Goal: Task Accomplishment & Management: Manage account settings

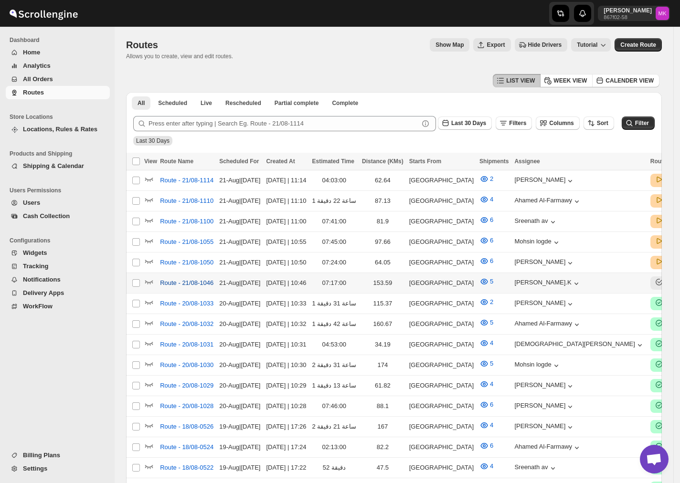
click at [186, 278] on span "Route - 21/08-1046" at bounding box center [186, 283] width 53 height 10
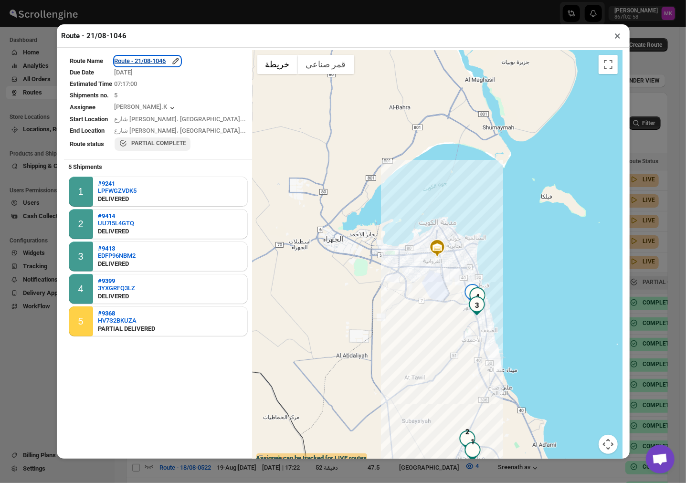
click at [174, 60] on div "Route - 21/08-1046" at bounding box center [148, 61] width 66 height 10
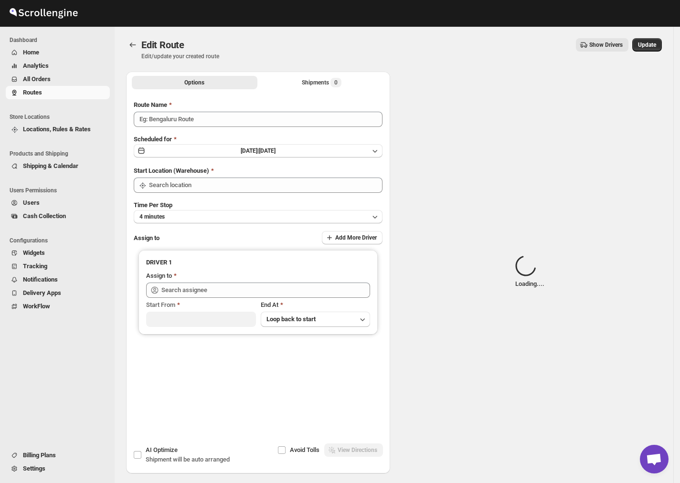
type input "Route - 21/08-1046"
type input "[GEOGRAPHIC_DATA]"
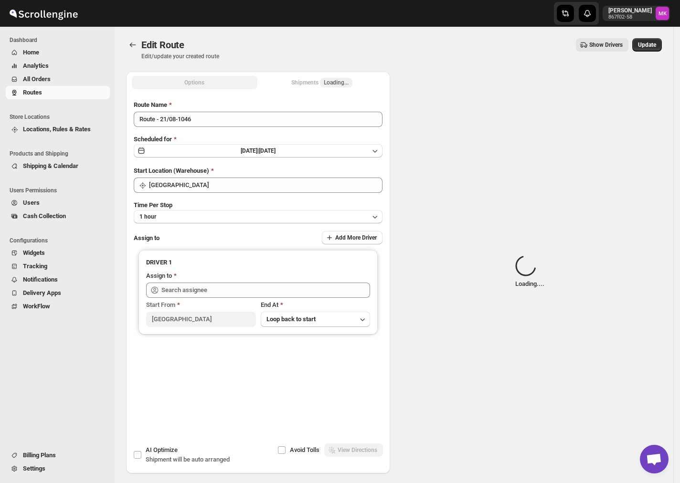
type input "Muhammed Ramees.K (rameesrami2680@gmail.com)"
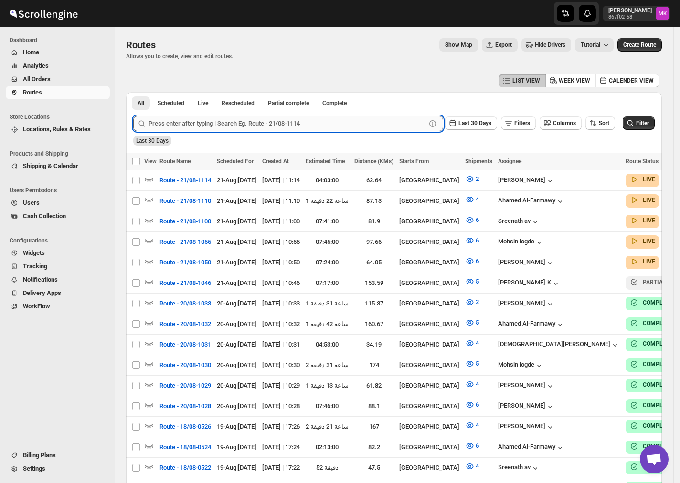
click at [191, 128] on input "text" at bounding box center [286, 123] width 277 height 15
click at [69, 79] on span "All Orders" at bounding box center [65, 79] width 85 height 10
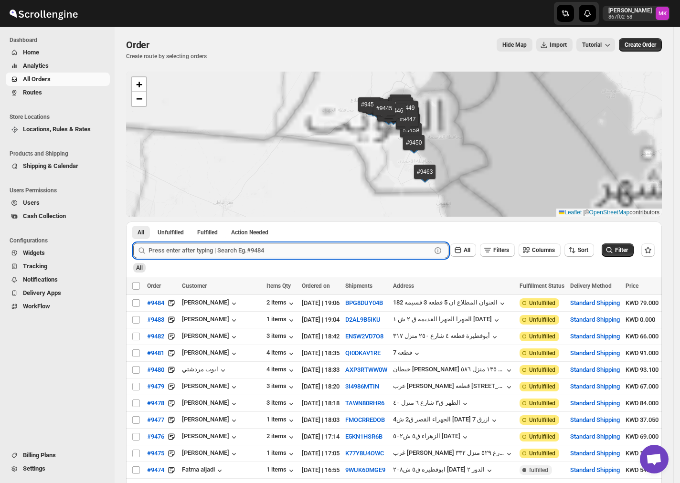
click at [236, 250] on input "text" at bounding box center [289, 250] width 283 height 15
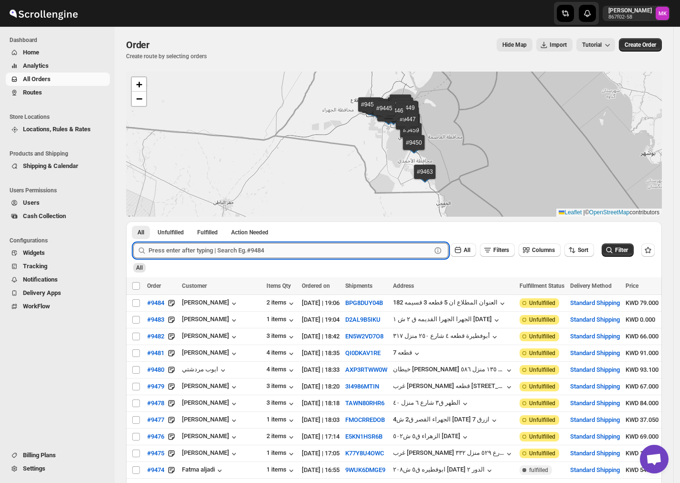
paste input "9479"
type input "9479"
click at [133, 221] on button "Submit" at bounding box center [146, 226] width 27 height 10
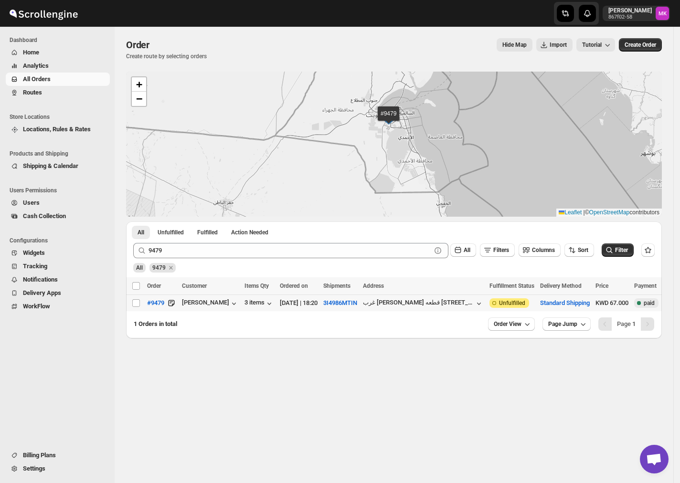
click at [131, 302] on td "Select order" at bounding box center [135, 303] width 18 height 17
checkbox input "true"
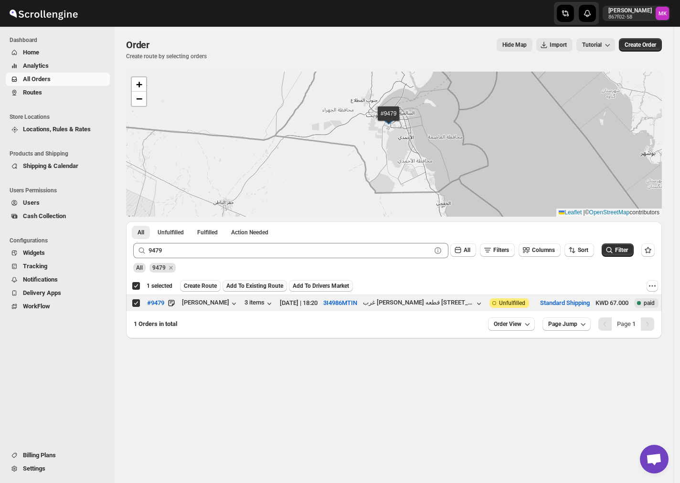
click at [253, 285] on span "Add To Existing Route" at bounding box center [254, 286] width 57 height 8
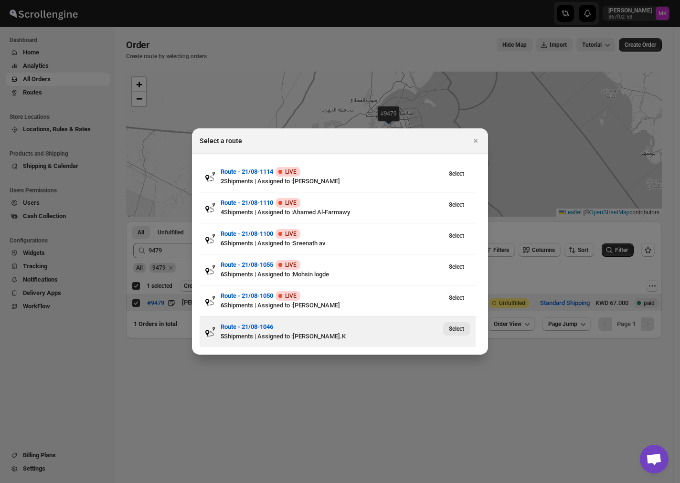
click at [453, 330] on span "Select" at bounding box center [456, 329] width 15 height 8
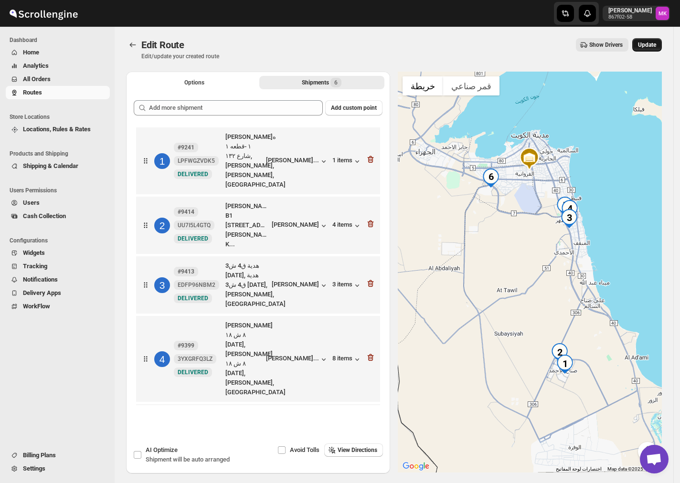
click at [656, 41] on span "Update" at bounding box center [647, 45] width 18 height 8
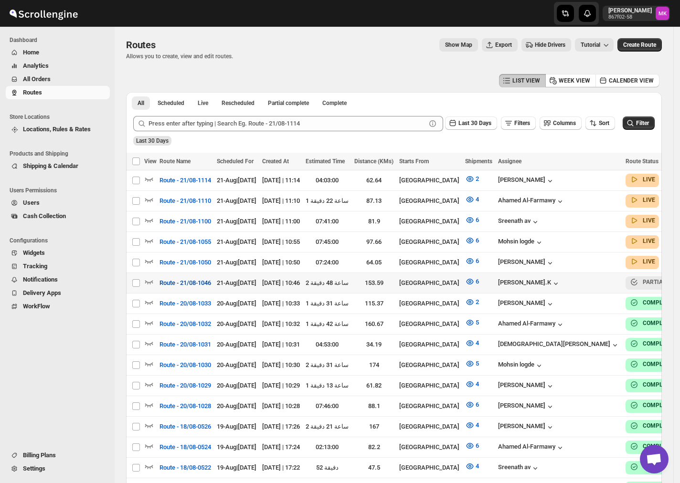
click at [199, 279] on span "Route - 21/08-1046" at bounding box center [185, 283] width 52 height 10
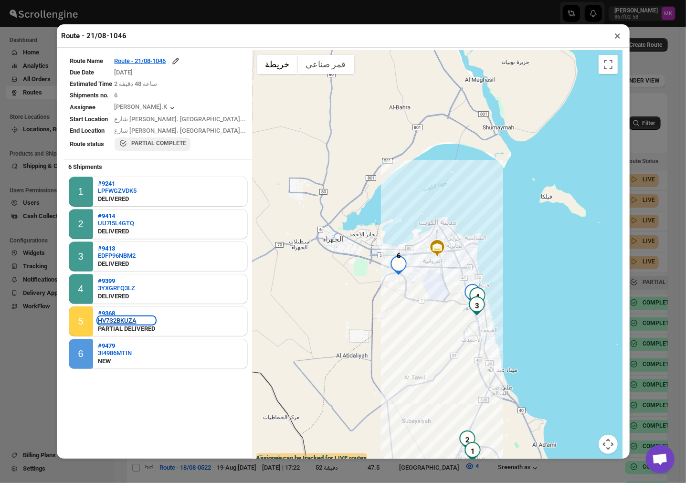
click at [118, 321] on div "HV7S2BKUZA" at bounding box center [126, 320] width 57 height 7
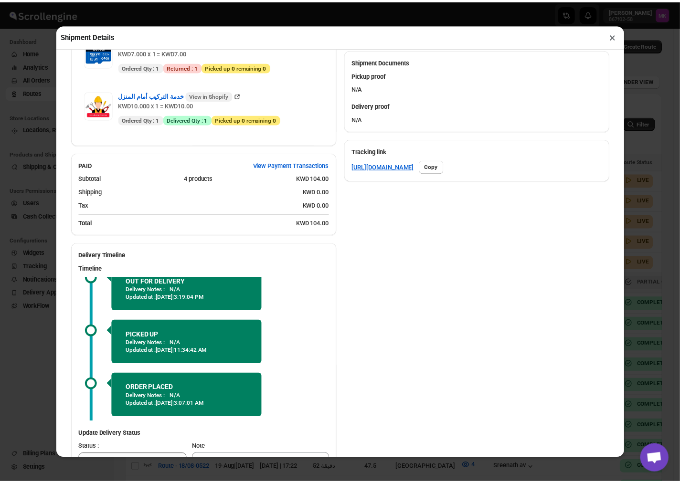
scroll to position [482, 0]
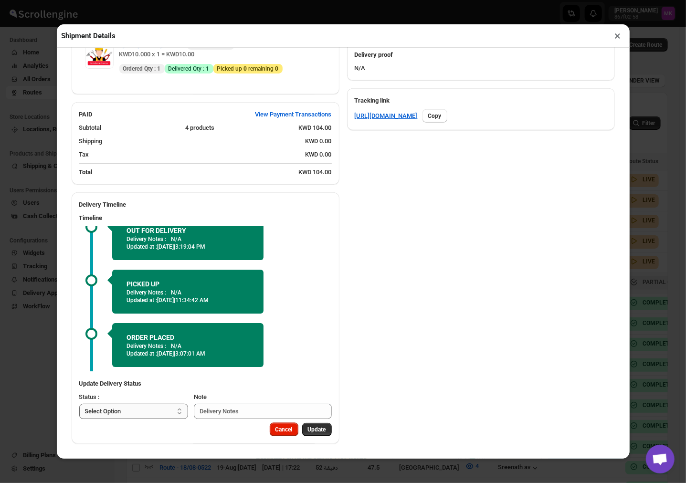
click at [145, 406] on select "Select Option PICKED UP DELIVERED CANCELLED" at bounding box center [133, 411] width 109 height 15
click at [126, 419] on select "Select Option PICKED UP DELIVERED CANCELLED" at bounding box center [133, 411] width 109 height 15
select select "DELIVERED"
click at [79, 404] on select "Select Option PICKED UP DELIVERED CANCELLED" at bounding box center [133, 411] width 109 height 15
click at [296, 433] on button "Pick Products" at bounding box center [307, 429] width 47 height 13
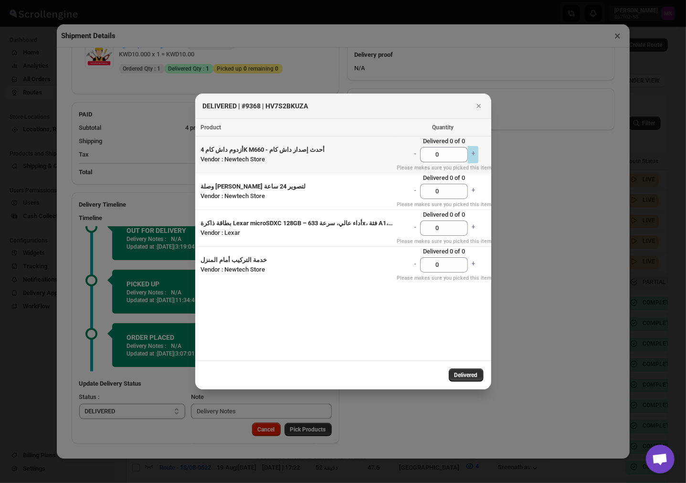
click at [471, 153] on link "+" at bounding box center [473, 154] width 11 height 17
click at [468, 372] on span "Delivered" at bounding box center [465, 375] width 23 height 8
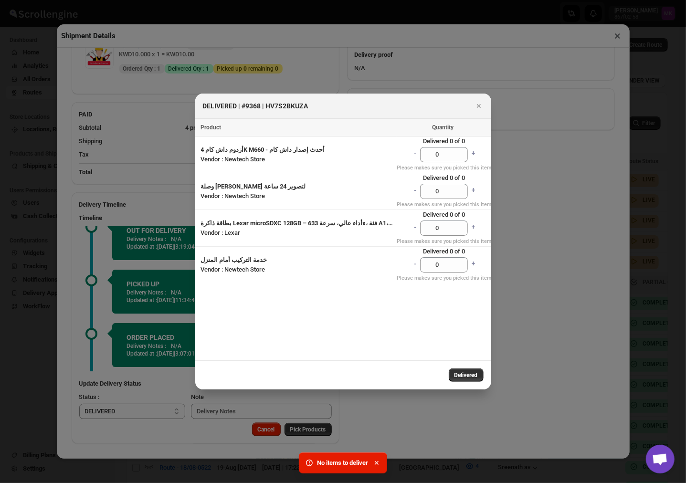
click at [422, 408] on div at bounding box center [343, 241] width 686 height 483
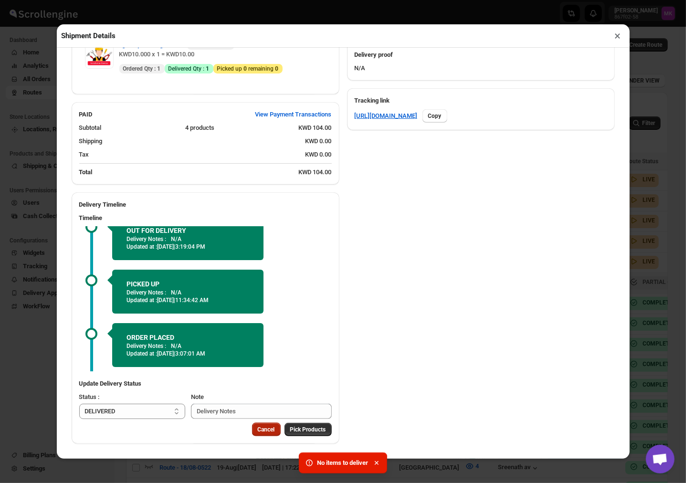
click at [258, 427] on span "Cancel" at bounding box center [266, 430] width 17 height 8
select select
click at [614, 37] on button "×" at bounding box center [618, 35] width 14 height 13
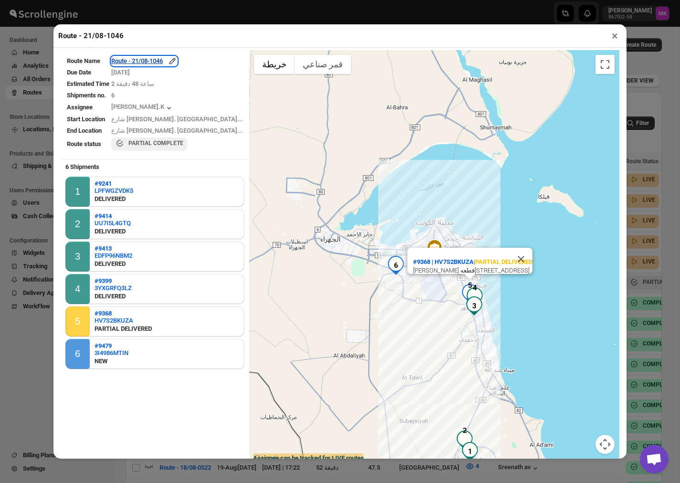
click at [163, 58] on div "Route - 21/08-1046" at bounding box center [144, 61] width 66 height 10
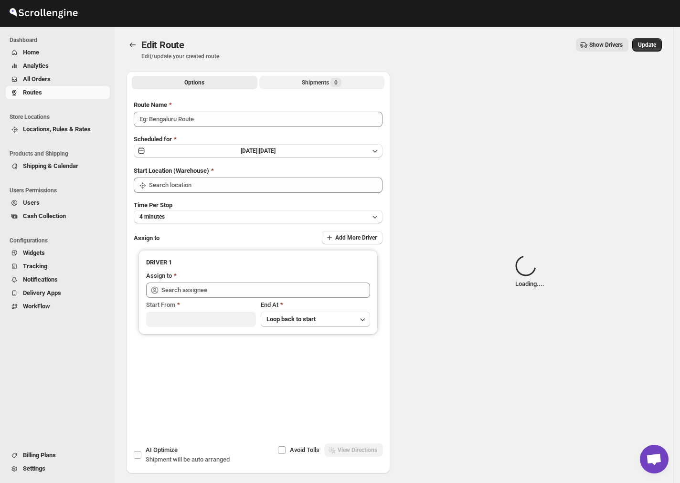
type input "Route - 21/08-1046"
click at [302, 84] on div "Shipments Loading..." at bounding box center [321, 83] width 61 height 10
type input "[GEOGRAPHIC_DATA]"
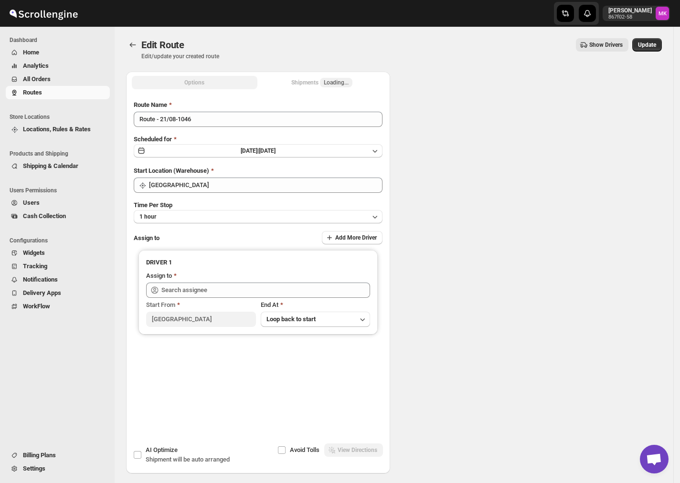
type input "[GEOGRAPHIC_DATA]"
type input "Muhammed Ramees.K (rameesrami2680@gmail.com)"
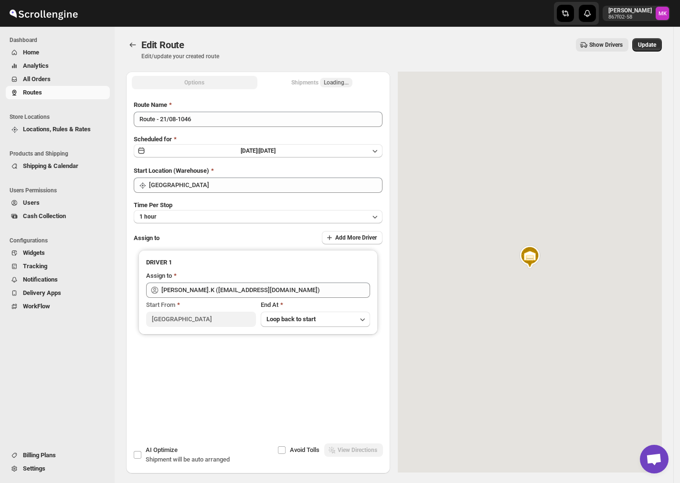
click at [302, 84] on div "Shipments Loading..." at bounding box center [321, 83] width 61 height 10
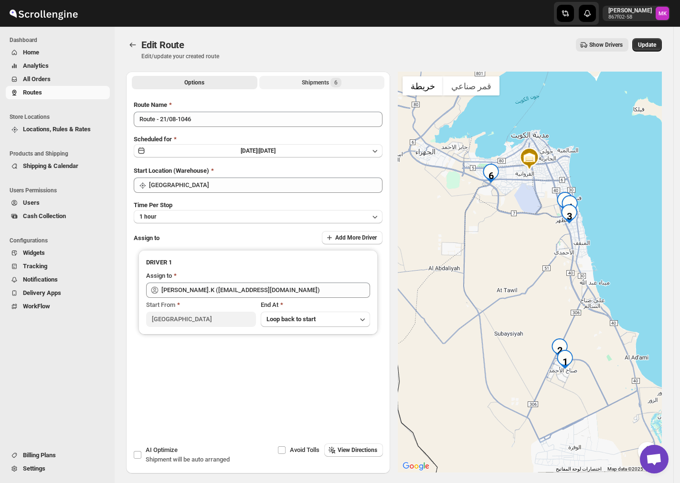
click at [302, 84] on button "Shipments 6" at bounding box center [322, 82] width 126 height 13
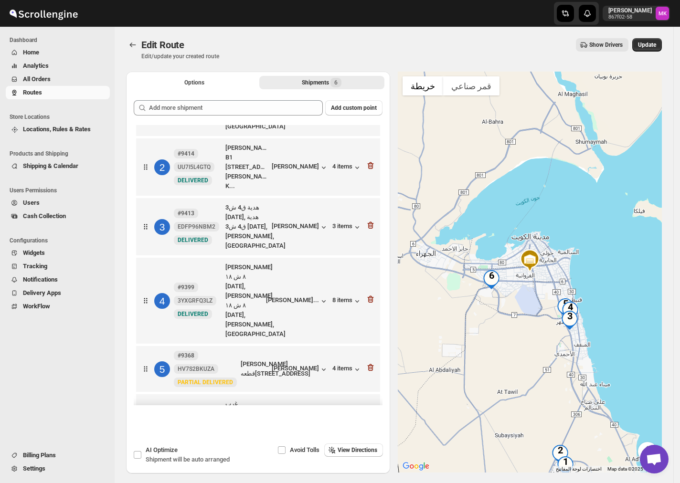
scroll to position [100, 0]
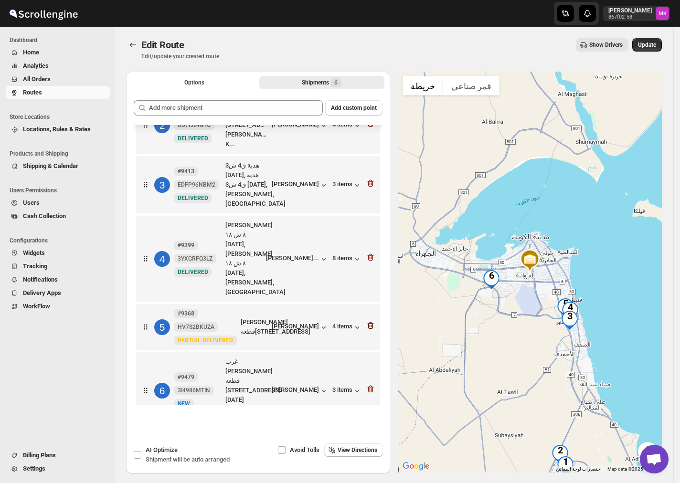
click at [366, 321] on icon "button" at bounding box center [371, 326] width 10 height 10
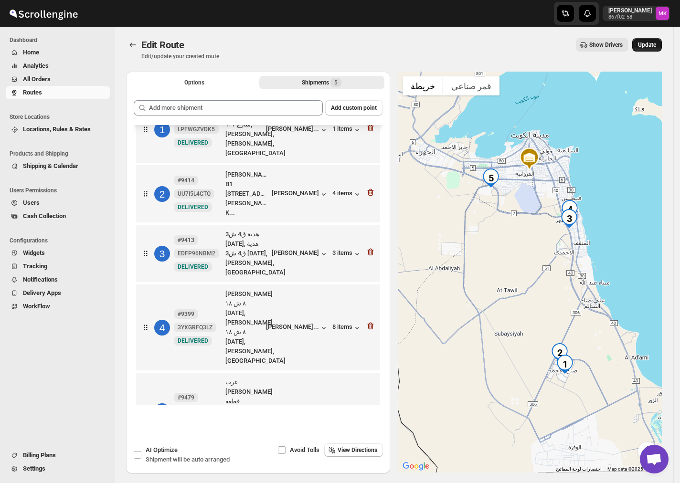
click at [655, 44] on span "Update" at bounding box center [647, 45] width 18 height 8
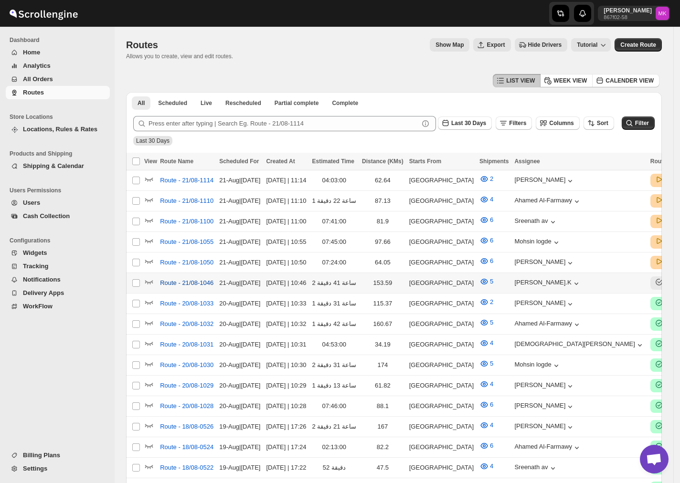
click at [205, 282] on span "Route - 21/08-1046" at bounding box center [186, 283] width 53 height 10
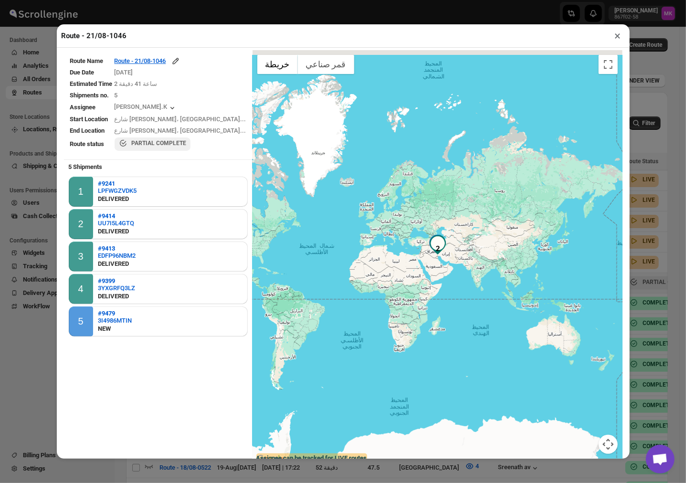
click at [340, 228] on div at bounding box center [438, 257] width 370 height 415
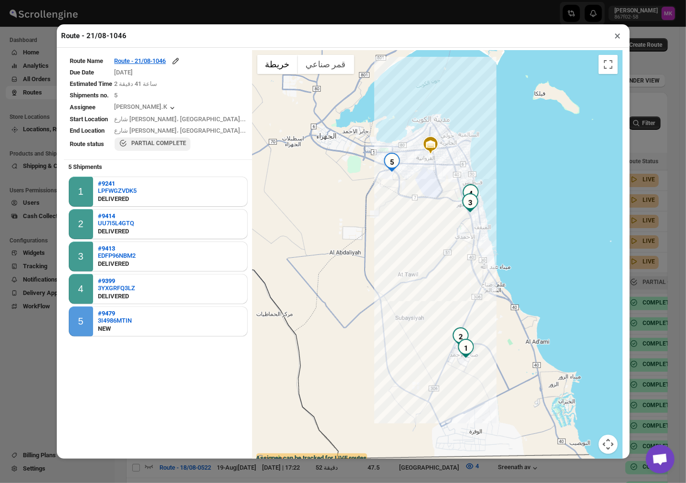
click at [615, 37] on button "×" at bounding box center [618, 35] width 14 height 13
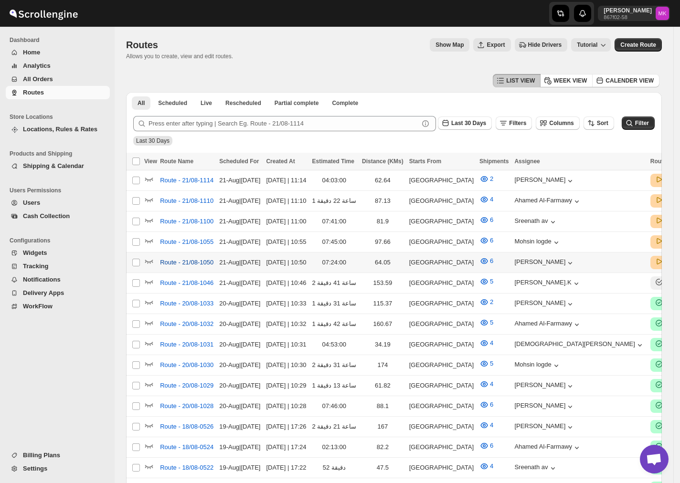
click at [168, 262] on span "Route - 21/08-1050" at bounding box center [186, 263] width 53 height 10
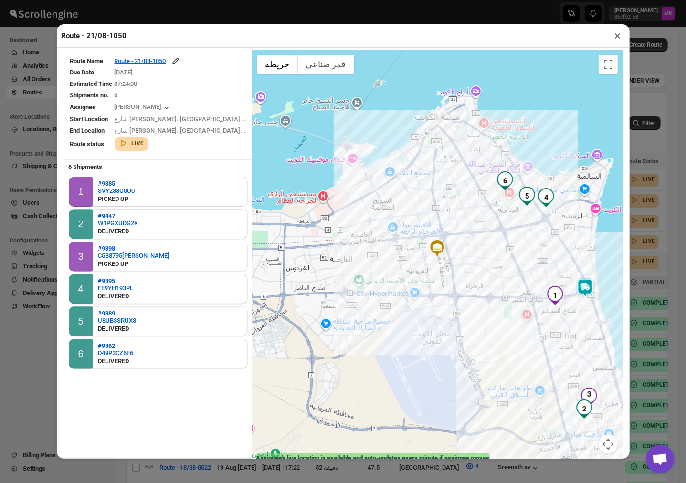
click at [619, 35] on button "×" at bounding box center [618, 35] width 14 height 13
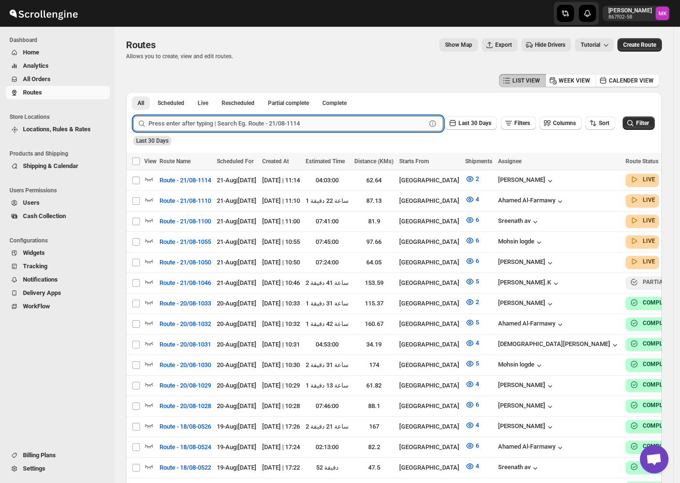
click at [182, 121] on input "text" at bounding box center [286, 123] width 277 height 15
click at [48, 75] on span "All Orders" at bounding box center [37, 78] width 28 height 7
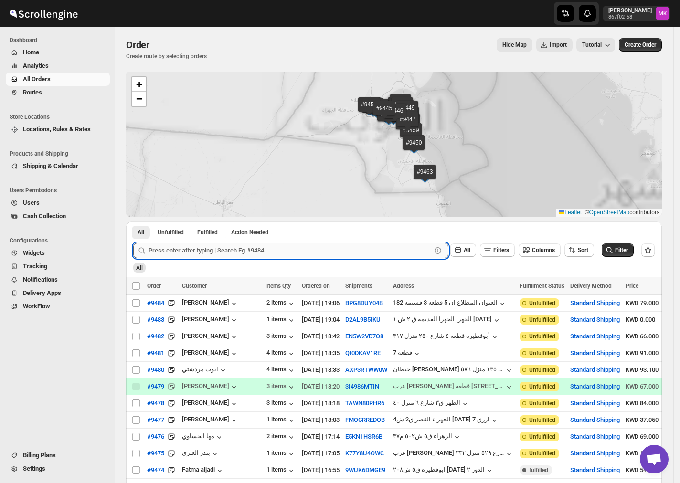
click at [195, 243] on input "text" at bounding box center [289, 250] width 283 height 15
paste input "9362"
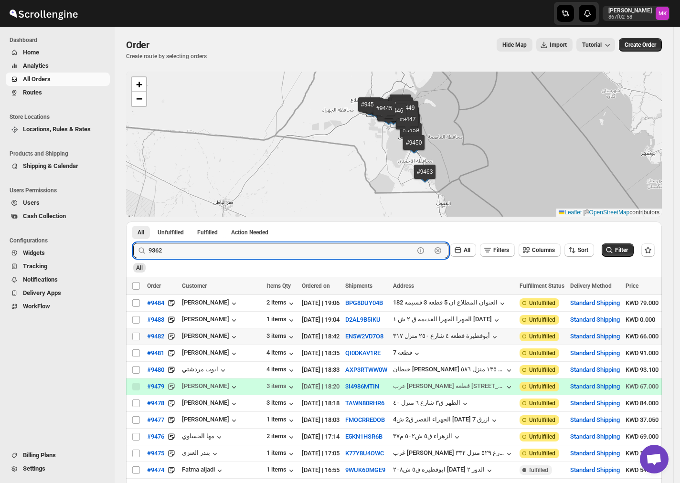
type input "9362"
click at [133, 221] on button "Submit" at bounding box center [146, 226] width 27 height 10
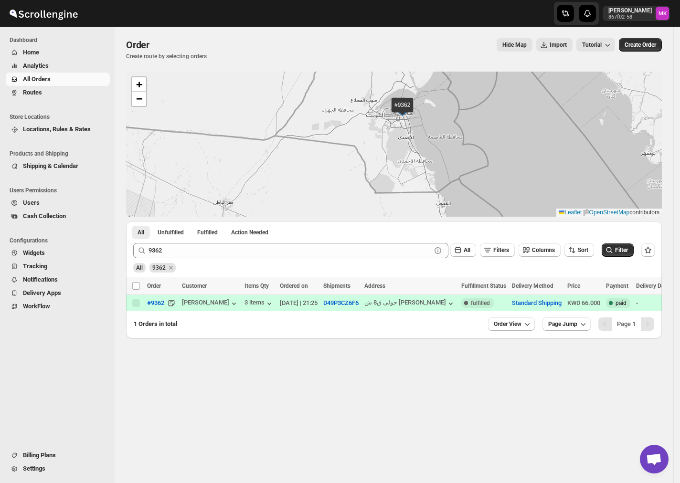
click at [27, 92] on span "Routes" at bounding box center [32, 92] width 19 height 7
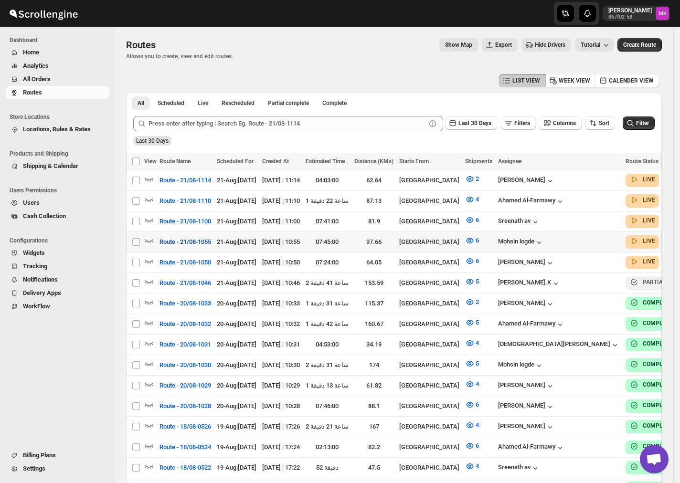
click at [178, 239] on span "Route - 21/08-1055" at bounding box center [185, 242] width 52 height 10
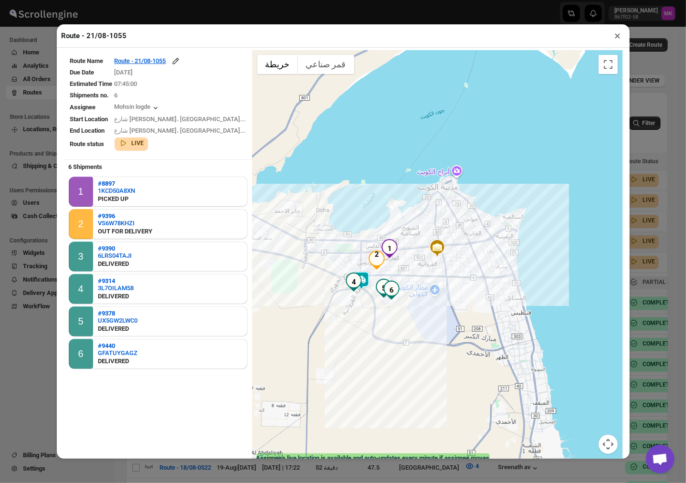
click at [615, 36] on button "×" at bounding box center [618, 35] width 14 height 13
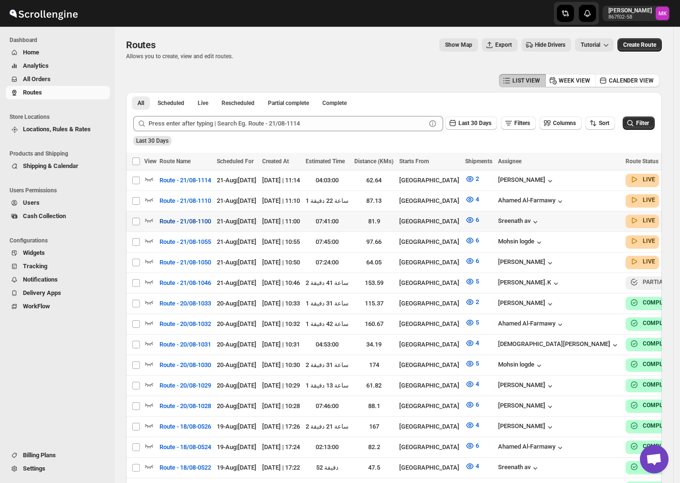
click at [171, 217] on span "Route - 21/08-1100" at bounding box center [185, 222] width 52 height 10
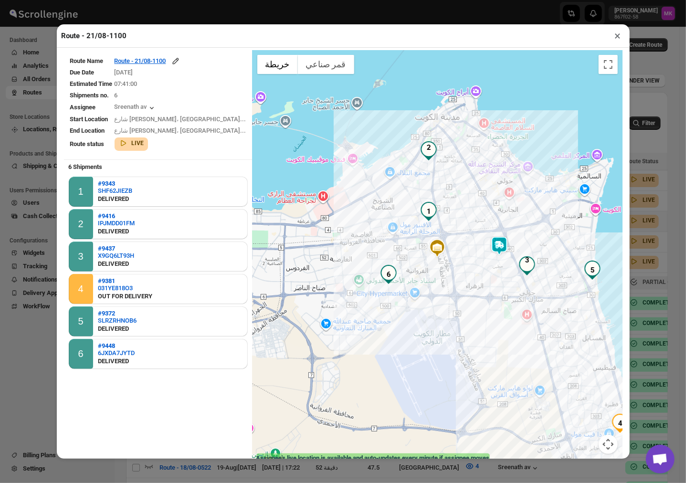
click at [614, 37] on button "×" at bounding box center [618, 35] width 14 height 13
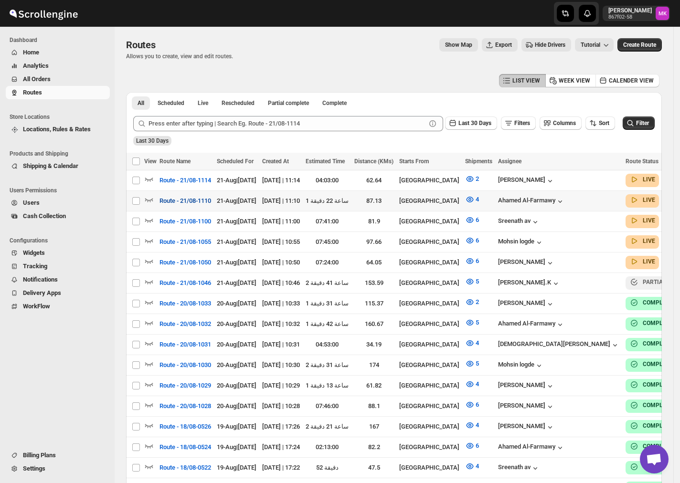
click at [191, 198] on span "Route - 21/08-1110" at bounding box center [185, 201] width 52 height 10
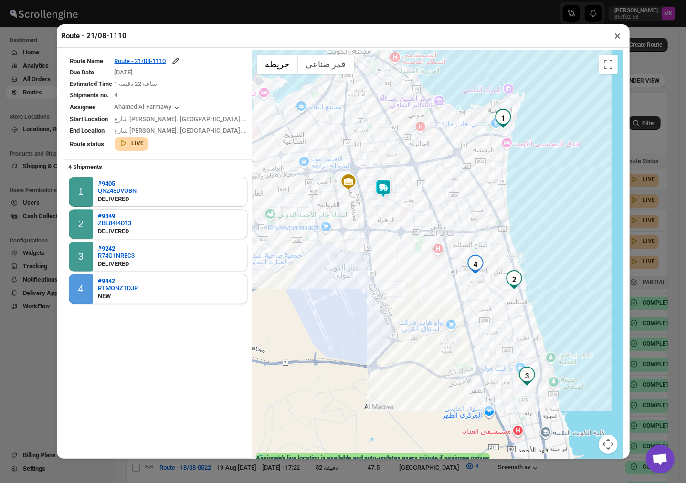
click at [620, 42] on button "×" at bounding box center [618, 35] width 14 height 13
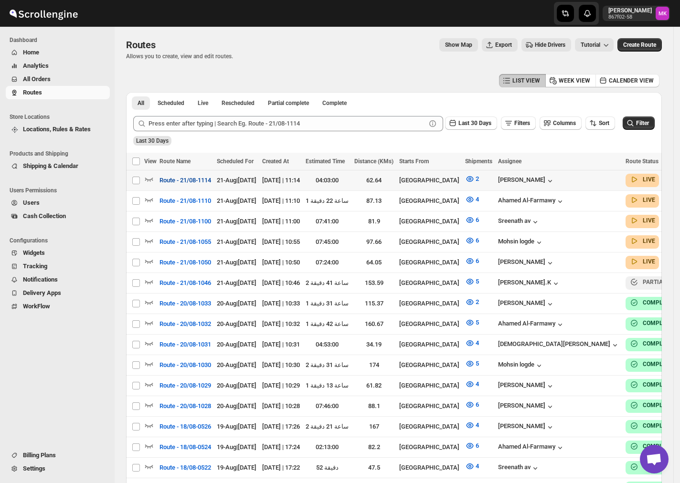
click at [193, 183] on span "Route - 21/08-1114" at bounding box center [185, 181] width 52 height 10
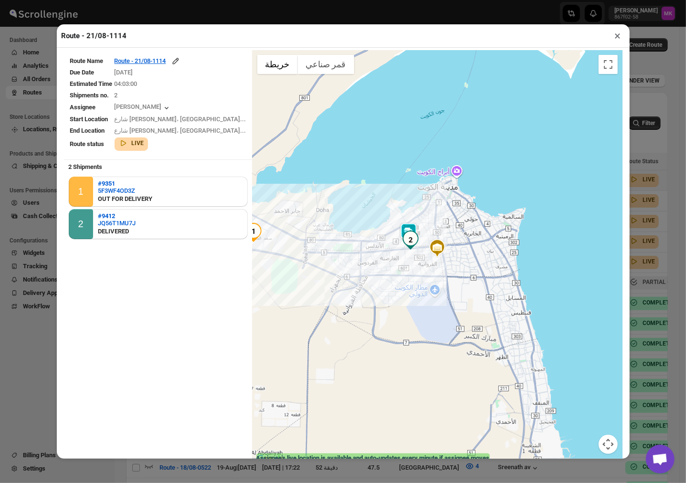
click at [615, 32] on button "×" at bounding box center [618, 35] width 14 height 13
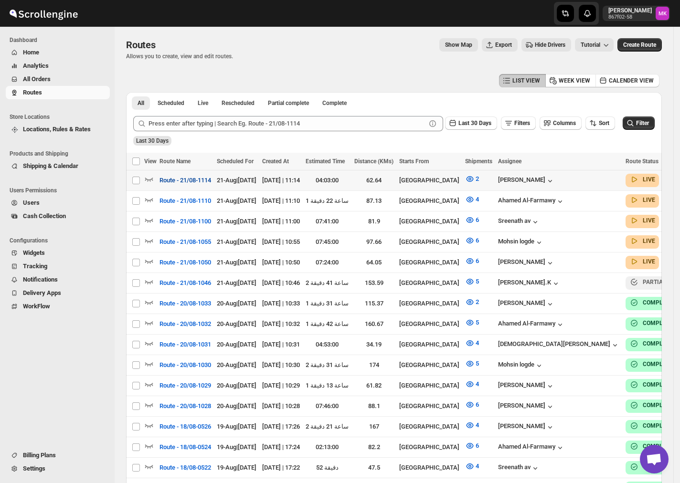
click at [191, 188] on button "Route - 21/08-1114" at bounding box center [185, 180] width 63 height 15
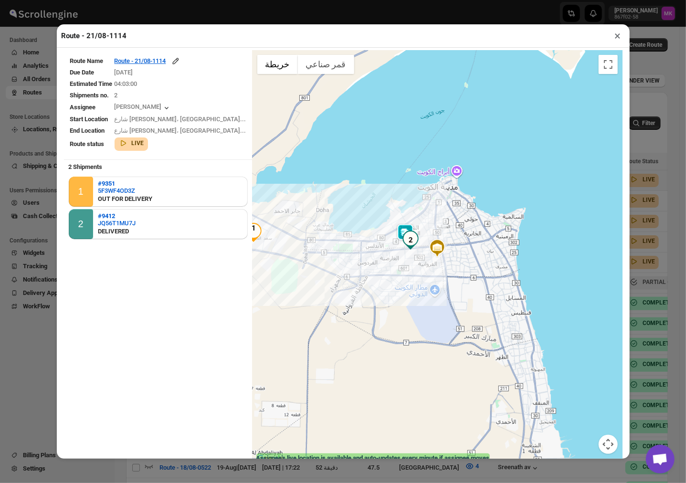
click at [666, 338] on div "Route - 21/08-1114 × Route Name Route - 21/08-1114 Due Date 8/21/2025 Estimated…" at bounding box center [343, 241] width 686 height 483
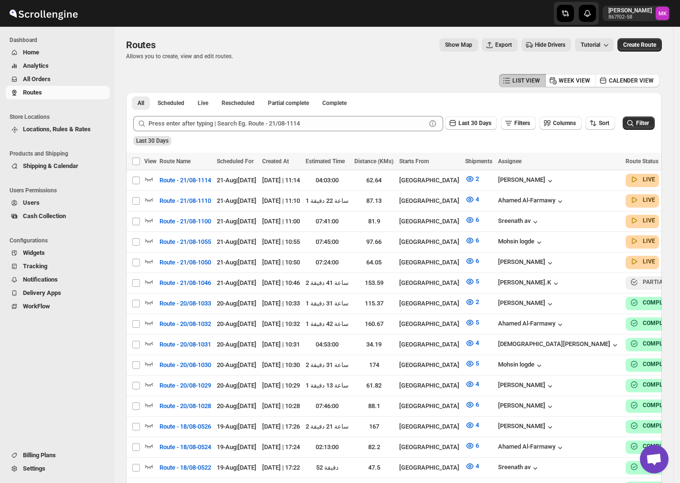
click at [31, 93] on span "Routes" at bounding box center [32, 92] width 19 height 7
click at [472, 42] on span "Show Map" at bounding box center [458, 45] width 27 height 8
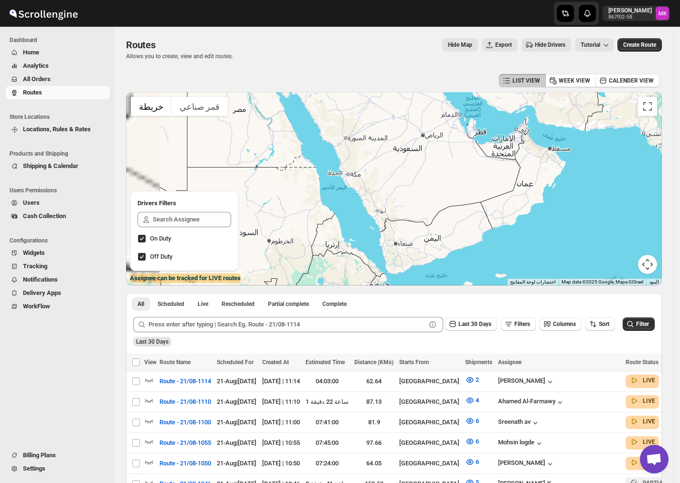
drag, startPoint x: 293, startPoint y: 147, endPoint x: 542, endPoint y: 255, distance: 271.5
click at [542, 255] on div at bounding box center [394, 188] width 536 height 193
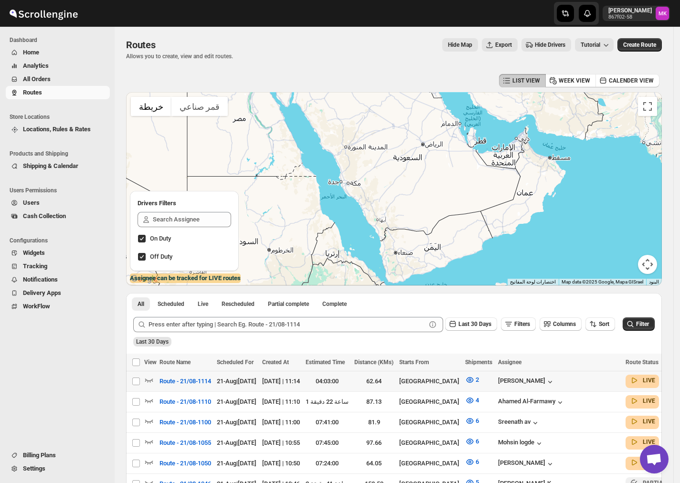
drag, startPoint x: 135, startPoint y: 381, endPoint x: 131, endPoint y: 392, distance: 12.1
click at [135, 380] on input "Select route" at bounding box center [136, 382] width 8 height 8
checkbox input "true"
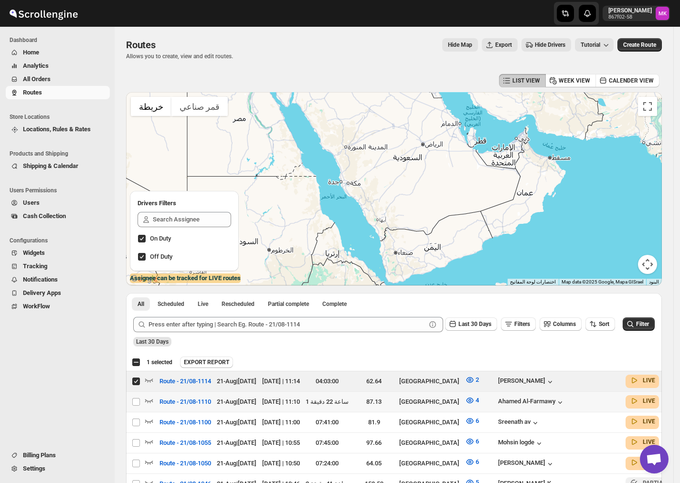
click at [131, 400] on td "Select route" at bounding box center [135, 401] width 18 height 21
checkbox input "true"
click at [136, 419] on input "Select route" at bounding box center [136, 423] width 8 height 8
checkbox input "true"
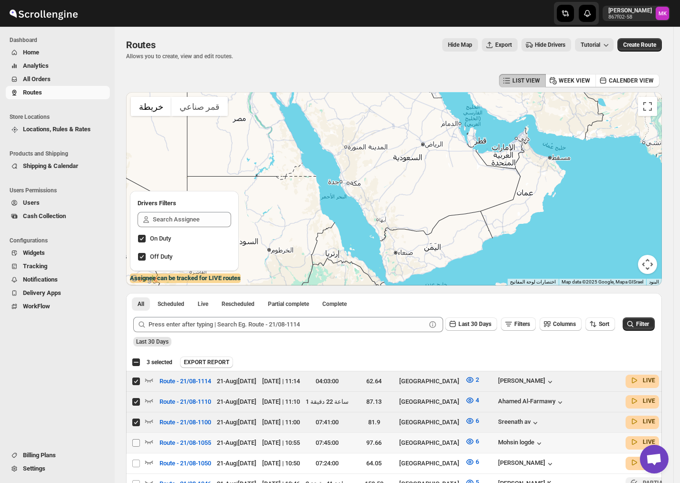
click at [137, 443] on input "Select route" at bounding box center [136, 443] width 8 height 8
checkbox input "true"
click at [137, 461] on input "Select route" at bounding box center [136, 464] width 8 height 8
checkbox input "true"
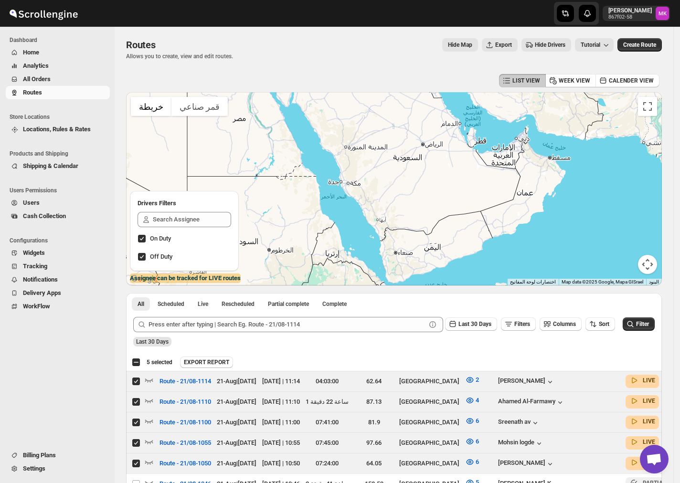
click at [142, 260] on input "Off Duty" at bounding box center [142, 257] width 8 height 8
checkbox input "false"
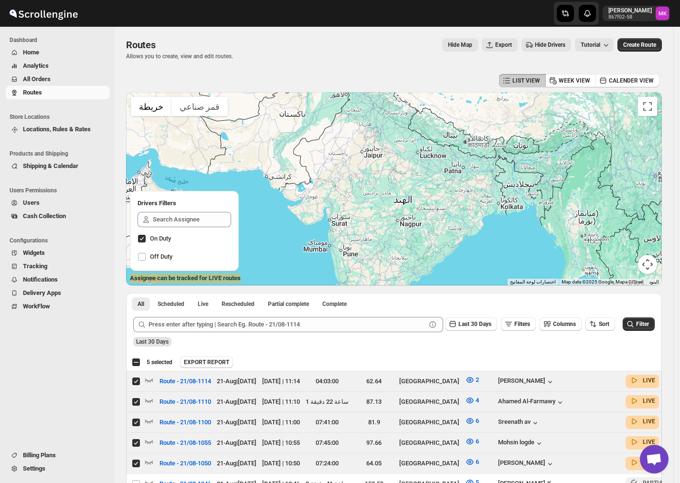
click at [648, 264] on button "عناصر التحكّم بطريقة عرض الخريطة" at bounding box center [647, 264] width 19 height 19
click at [653, 109] on button "تبديل إلى العرض ملء الشاشة" at bounding box center [647, 106] width 19 height 19
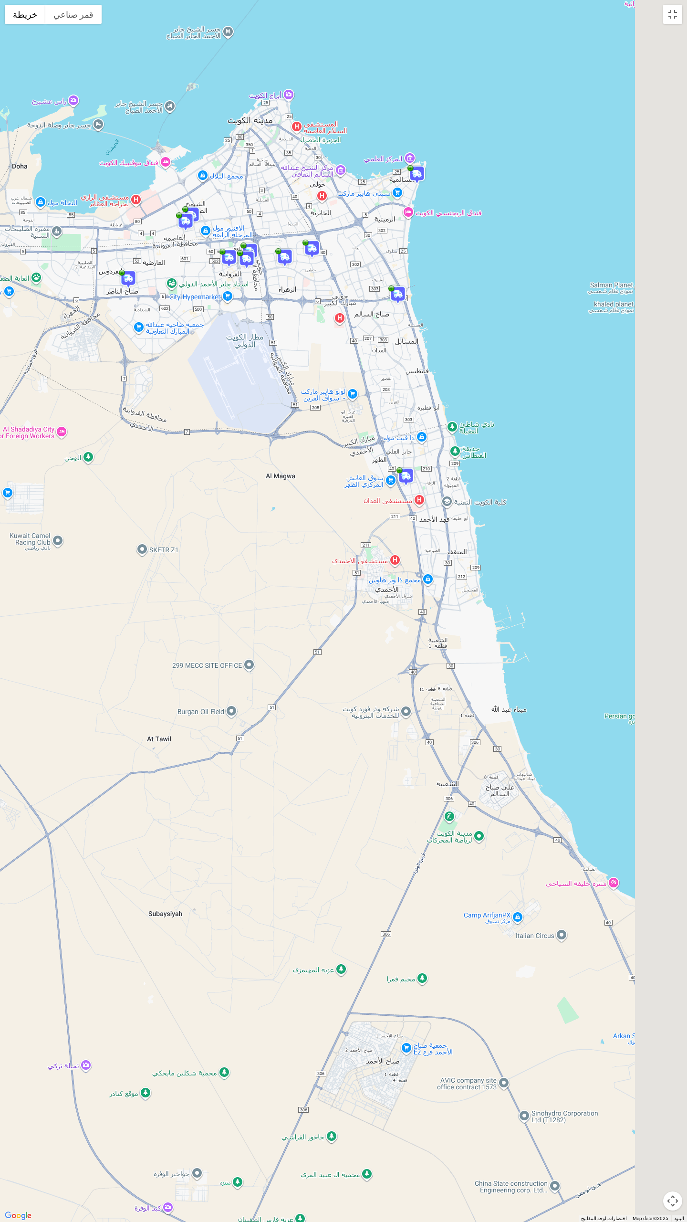
drag, startPoint x: 312, startPoint y: 418, endPoint x: 231, endPoint y: 563, distance: 166.0
click at [231, 483] on div at bounding box center [343, 611] width 687 height 1222
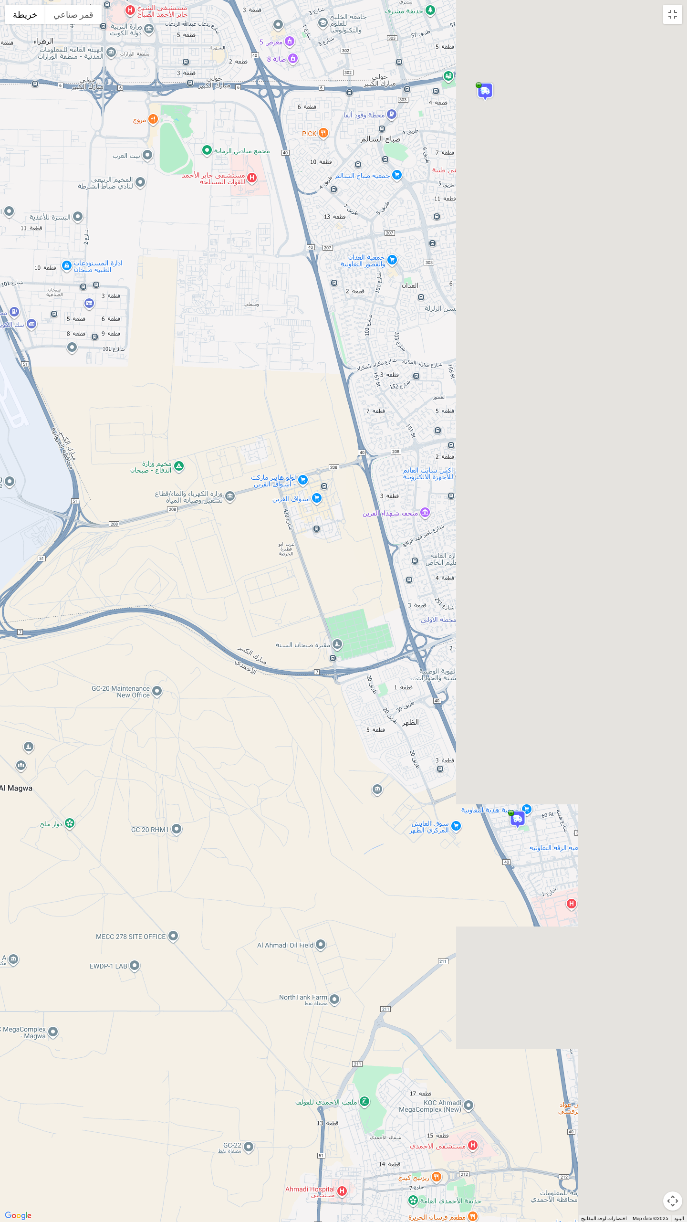
drag, startPoint x: 477, startPoint y: 523, endPoint x: 211, endPoint y: 495, distance: 268.3
click at [207, 483] on div at bounding box center [343, 611] width 687 height 1222
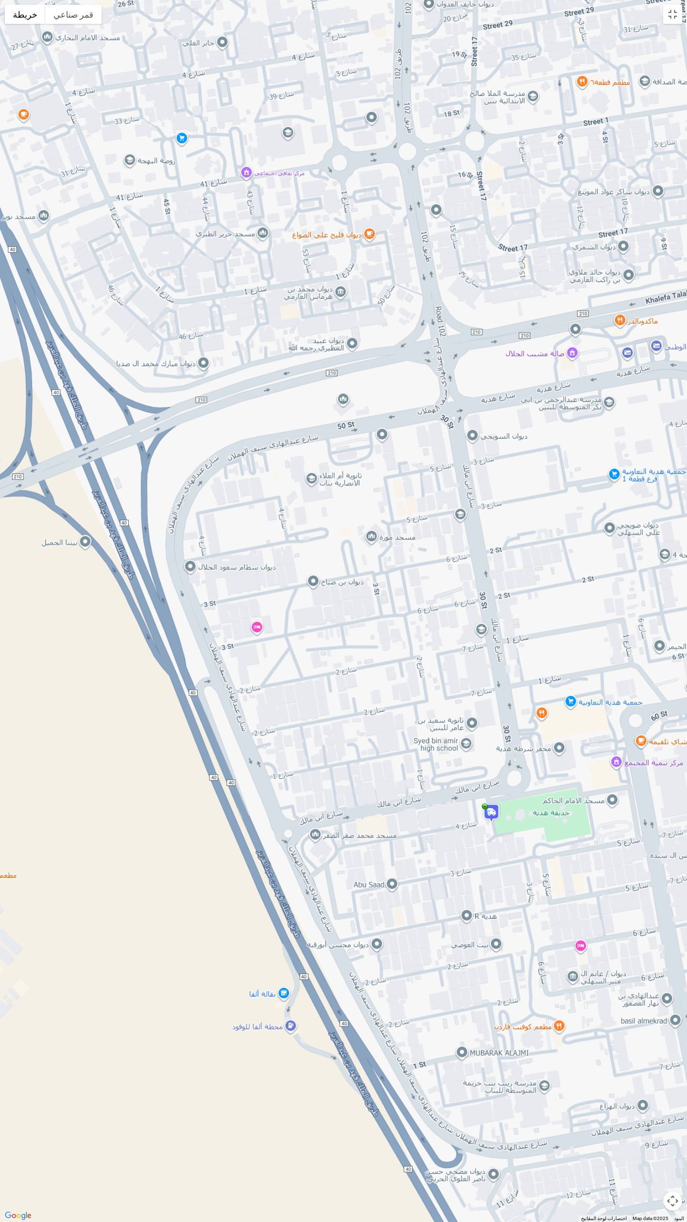
drag, startPoint x: 151, startPoint y: 799, endPoint x: 494, endPoint y: 846, distance: 346.0
click at [494, 483] on div at bounding box center [343, 611] width 687 height 1222
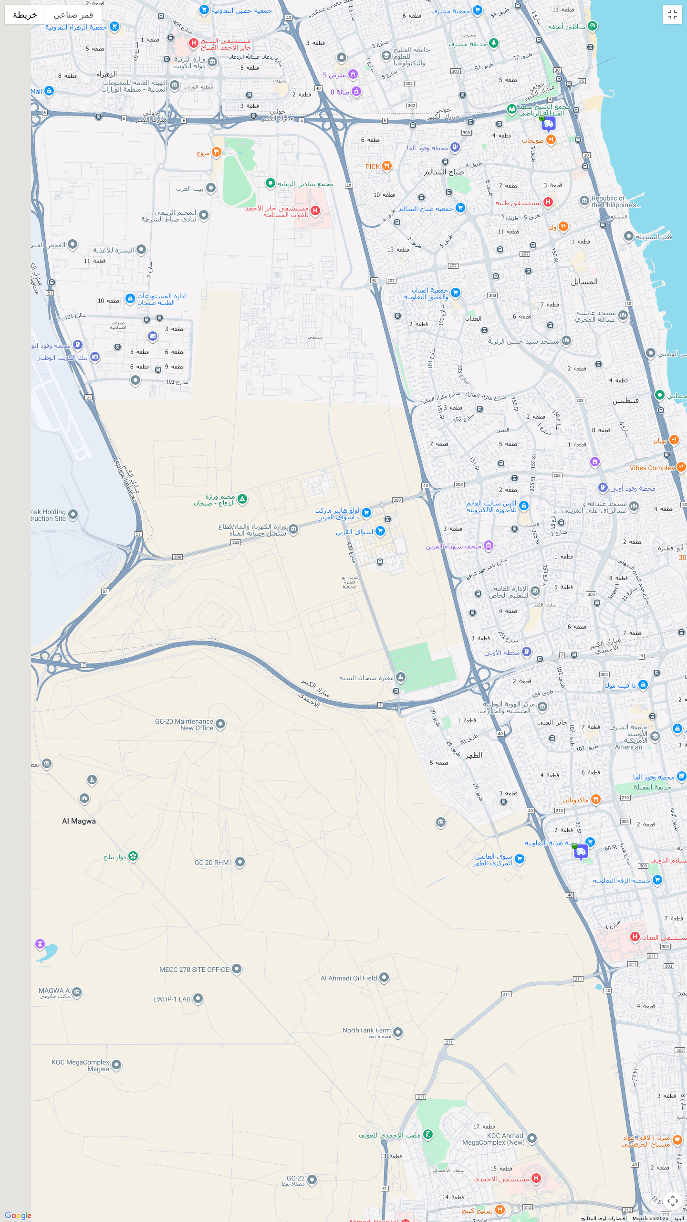
drag, startPoint x: 130, startPoint y: 664, endPoint x: 561, endPoint y: 874, distance: 479.5
click at [561, 483] on div at bounding box center [343, 611] width 687 height 1222
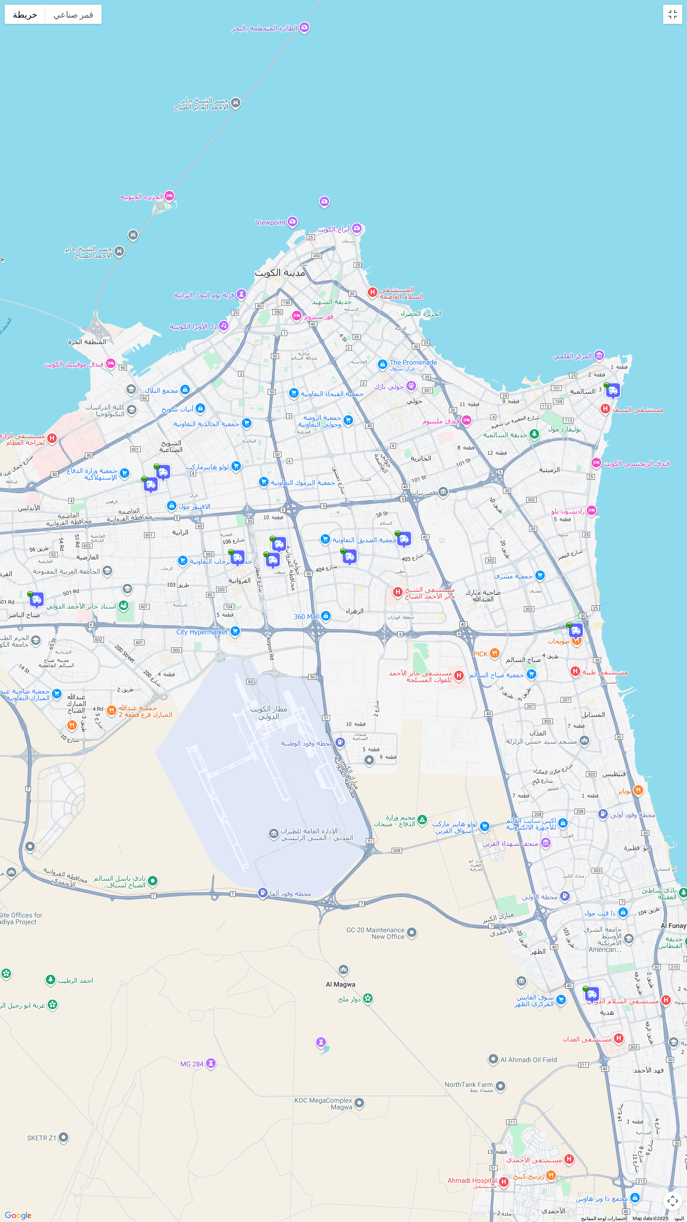
click at [287, 353] on div at bounding box center [343, 611] width 687 height 1222
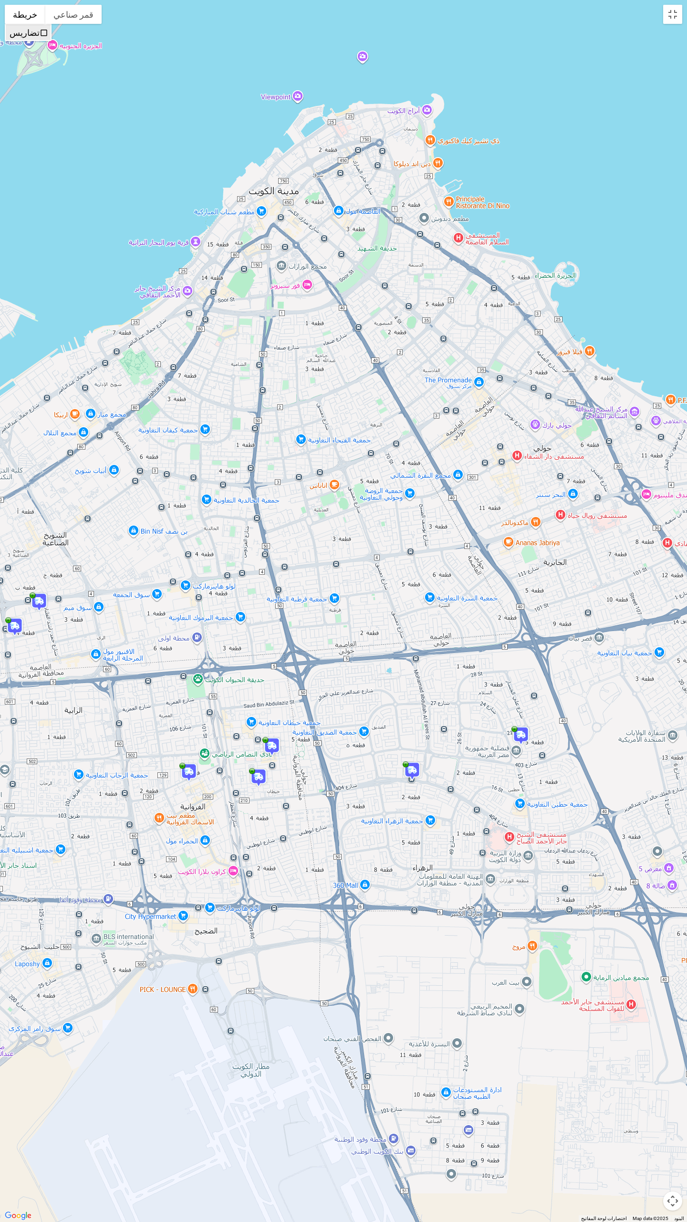
click at [30, 37] on label "تضاريس" at bounding box center [25, 33] width 30 height 10
click at [75, 21] on button "قمر صناعي" at bounding box center [73, 14] width 56 height 19
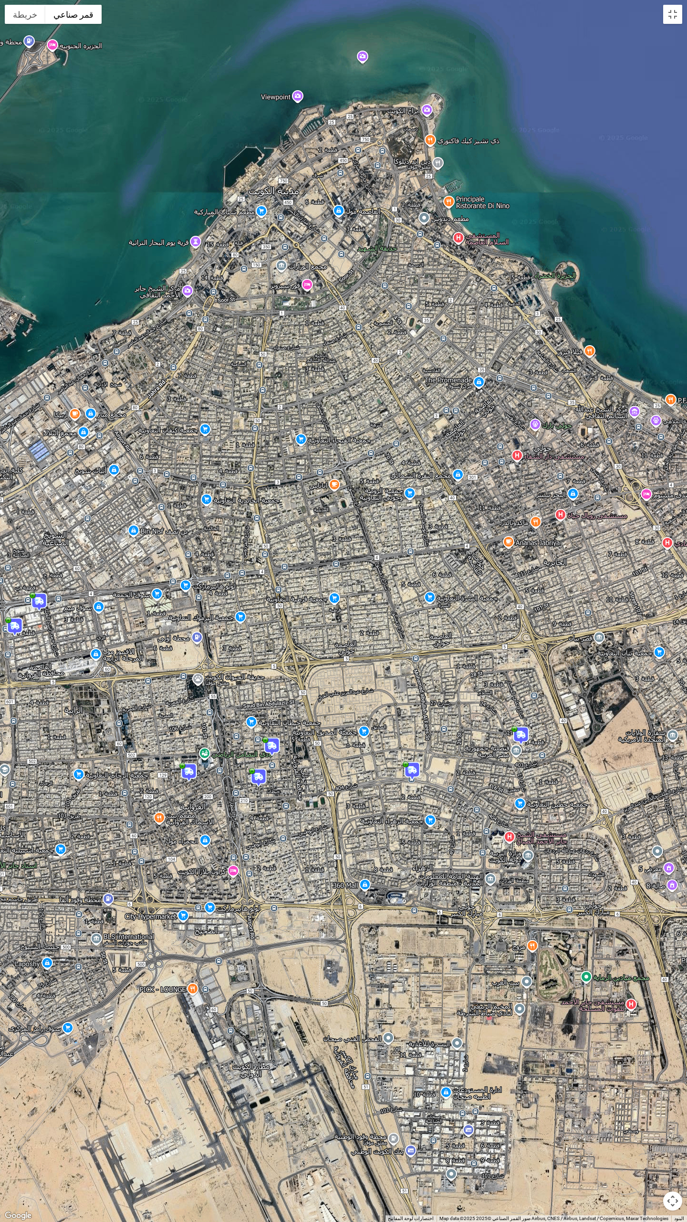
click at [255, 483] on img at bounding box center [258, 777] width 19 height 19
click at [677, 18] on button "تبديل إلى العرض ملء الشاشة" at bounding box center [672, 14] width 19 height 19
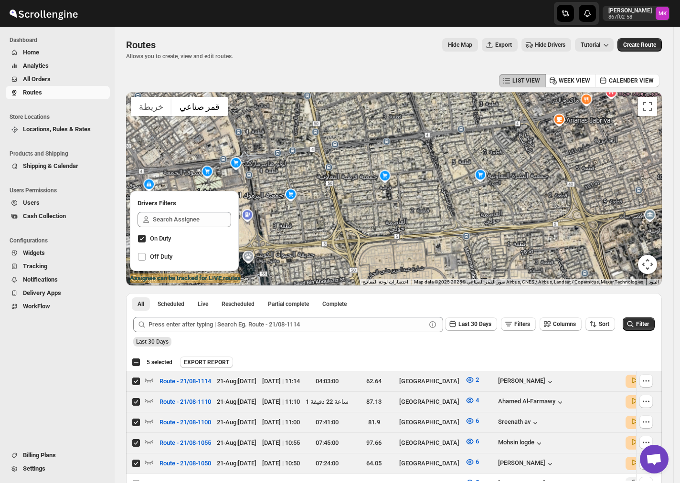
click at [548, 45] on span "Hide Drivers" at bounding box center [550, 45] width 31 height 8
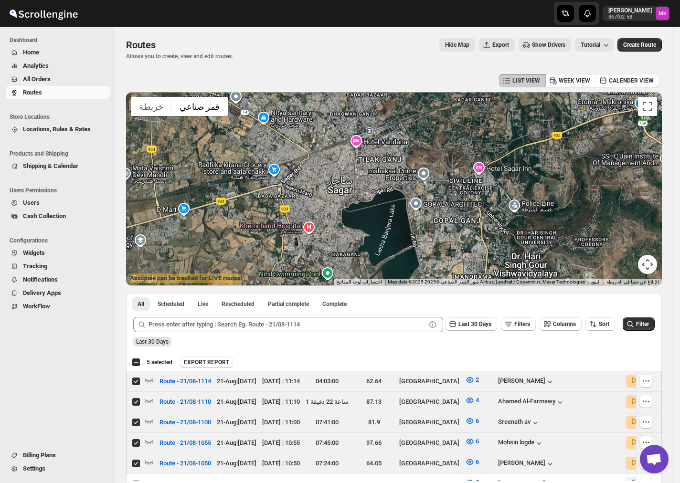
click at [548, 45] on span "Show Drivers" at bounding box center [548, 45] width 33 height 8
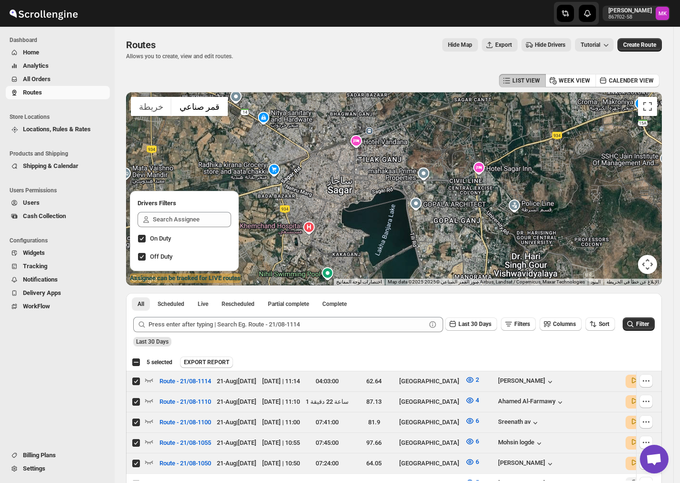
click at [29, 90] on span "Routes" at bounding box center [32, 92] width 19 height 7
click at [43, 97] on button "Routes" at bounding box center [58, 92] width 104 height 13
click at [463, 48] on span "Hide Map" at bounding box center [460, 45] width 24 height 8
